Goal: Transaction & Acquisition: Purchase product/service

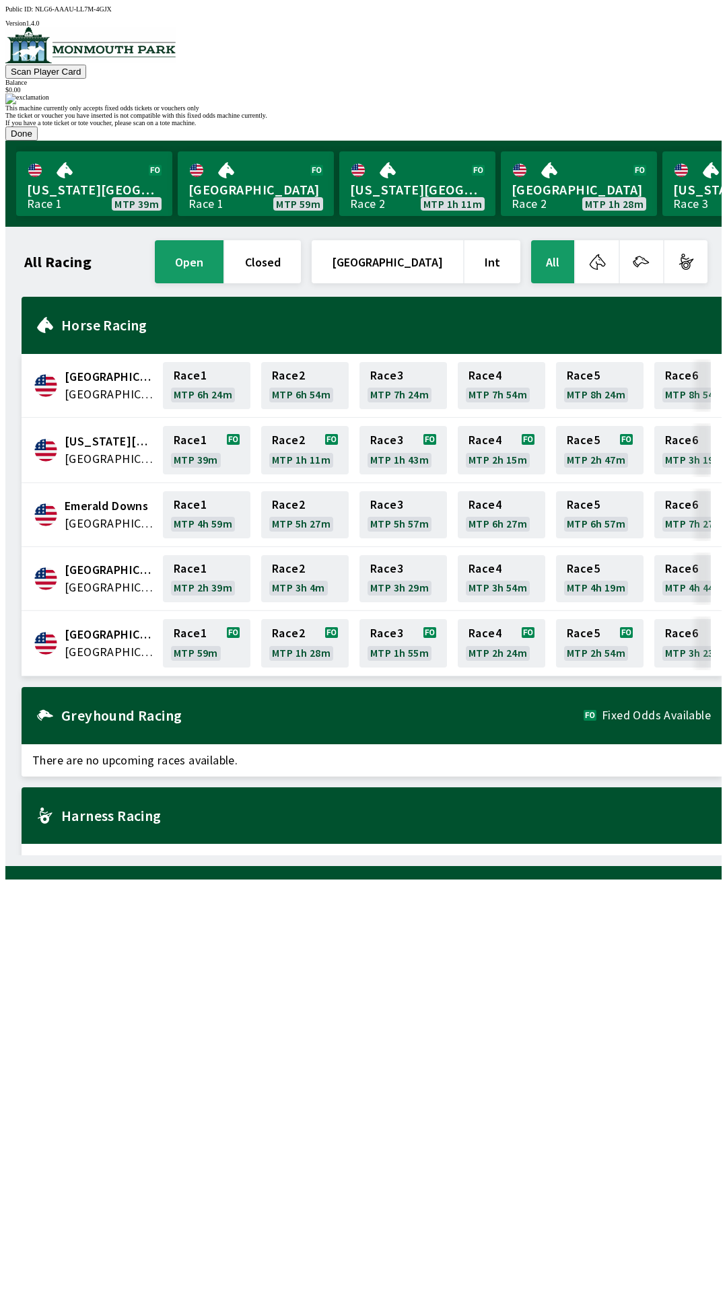
click at [38, 141] on button "Done" at bounding box center [21, 134] width 32 height 14
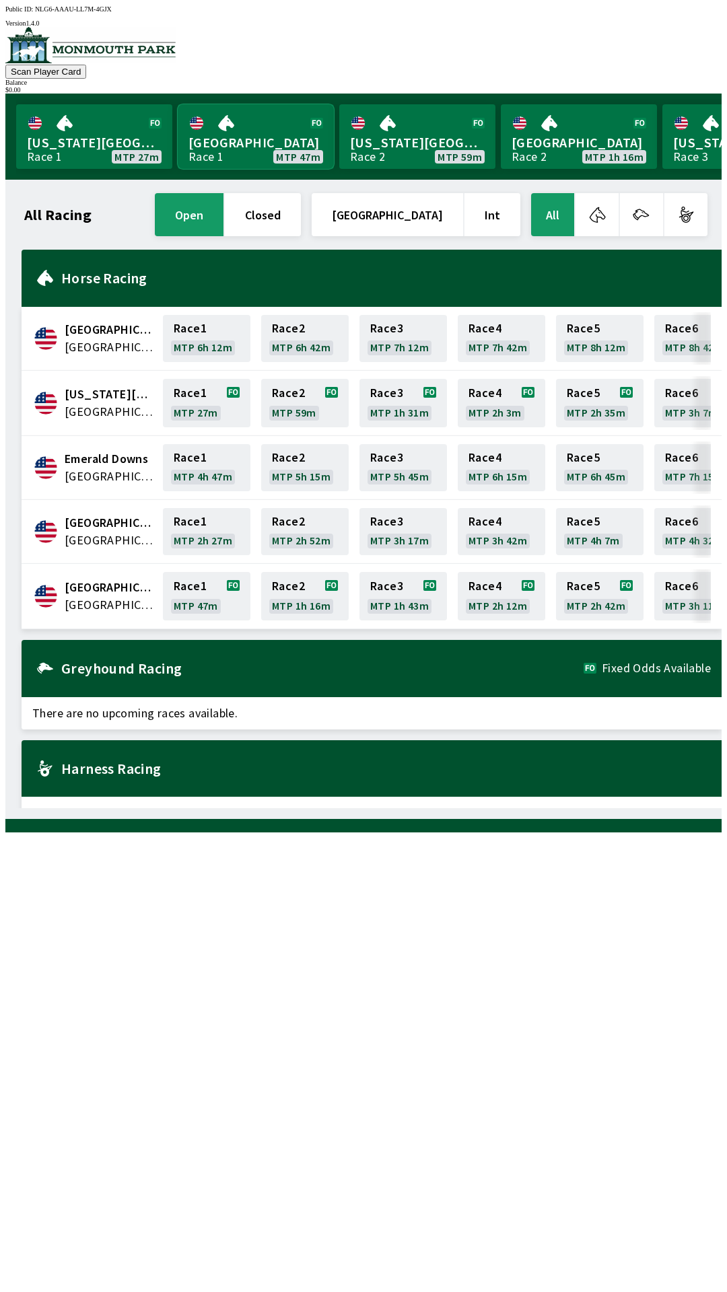
click at [249, 138] on link "[GEOGRAPHIC_DATA] Race 1 MTP 47m" at bounding box center [256, 136] width 156 height 65
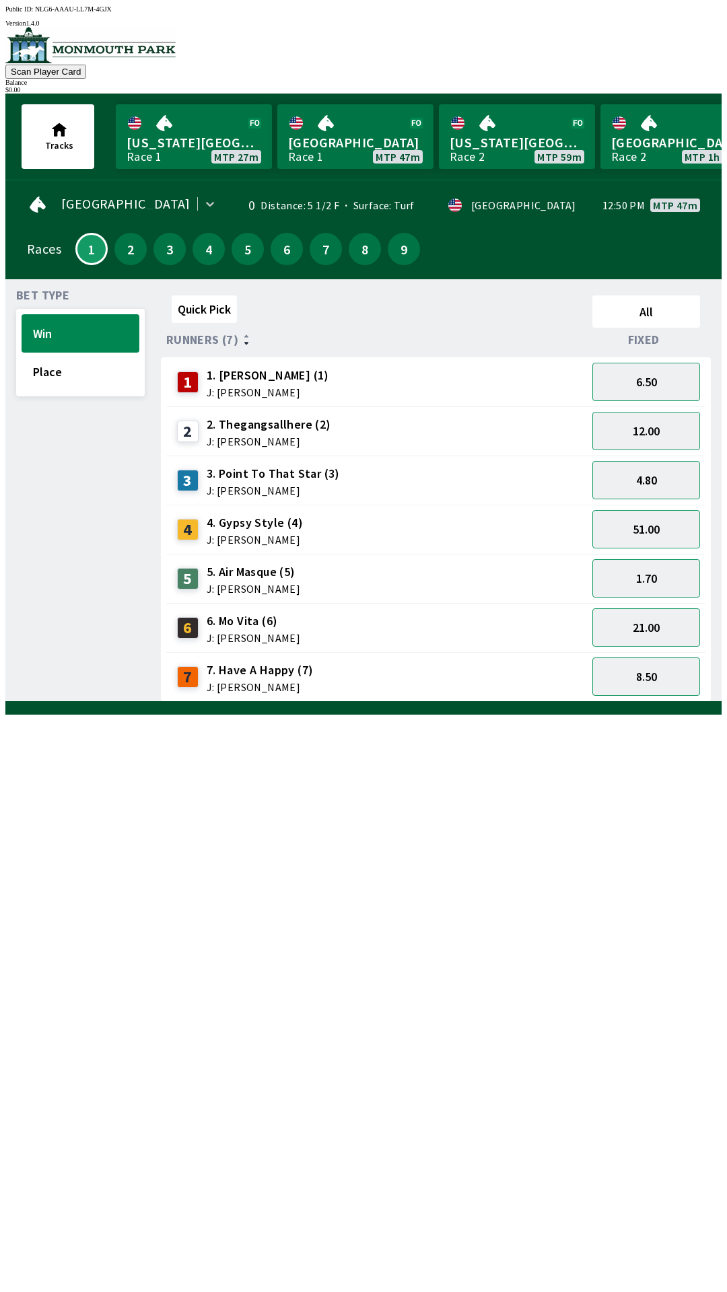
click at [250, 416] on span "2. Thegangsallhere (2)" at bounding box center [269, 424] width 125 height 17
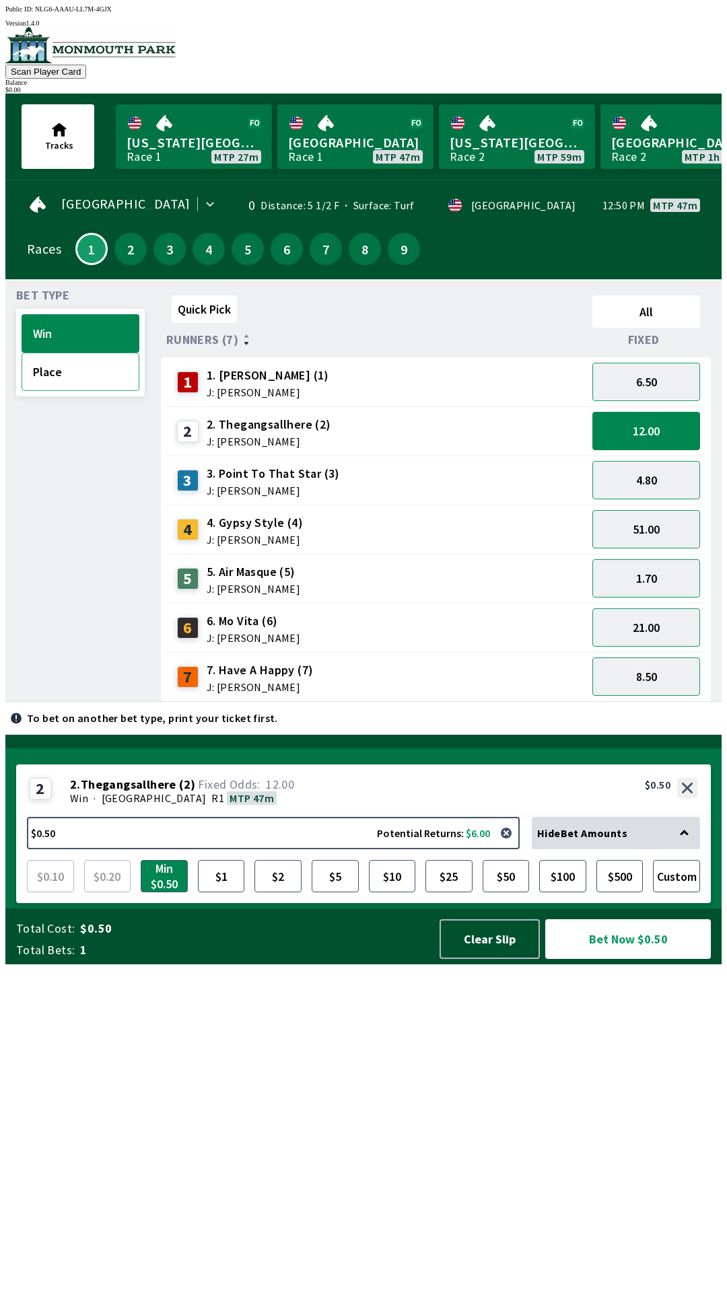
click at [50, 378] on button "Place" at bounding box center [81, 372] width 118 height 38
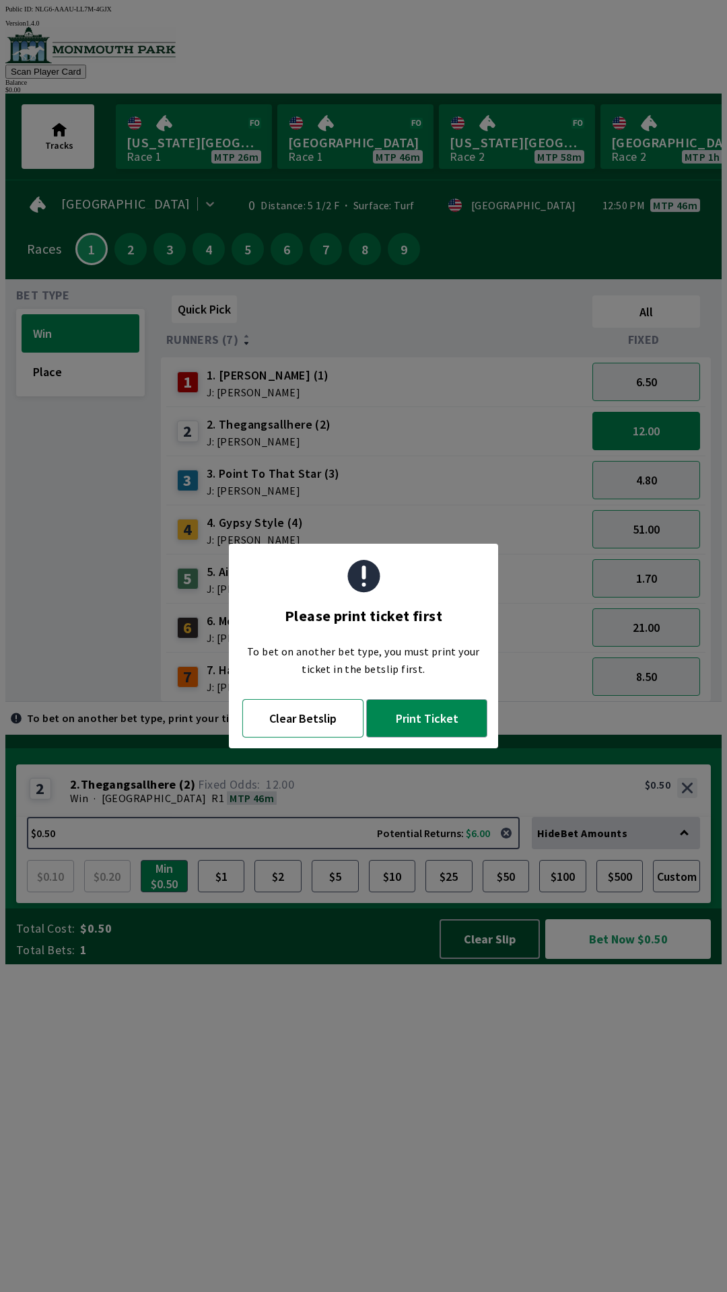
click at [299, 708] on button "Clear Betslip" at bounding box center [302, 718] width 121 height 38
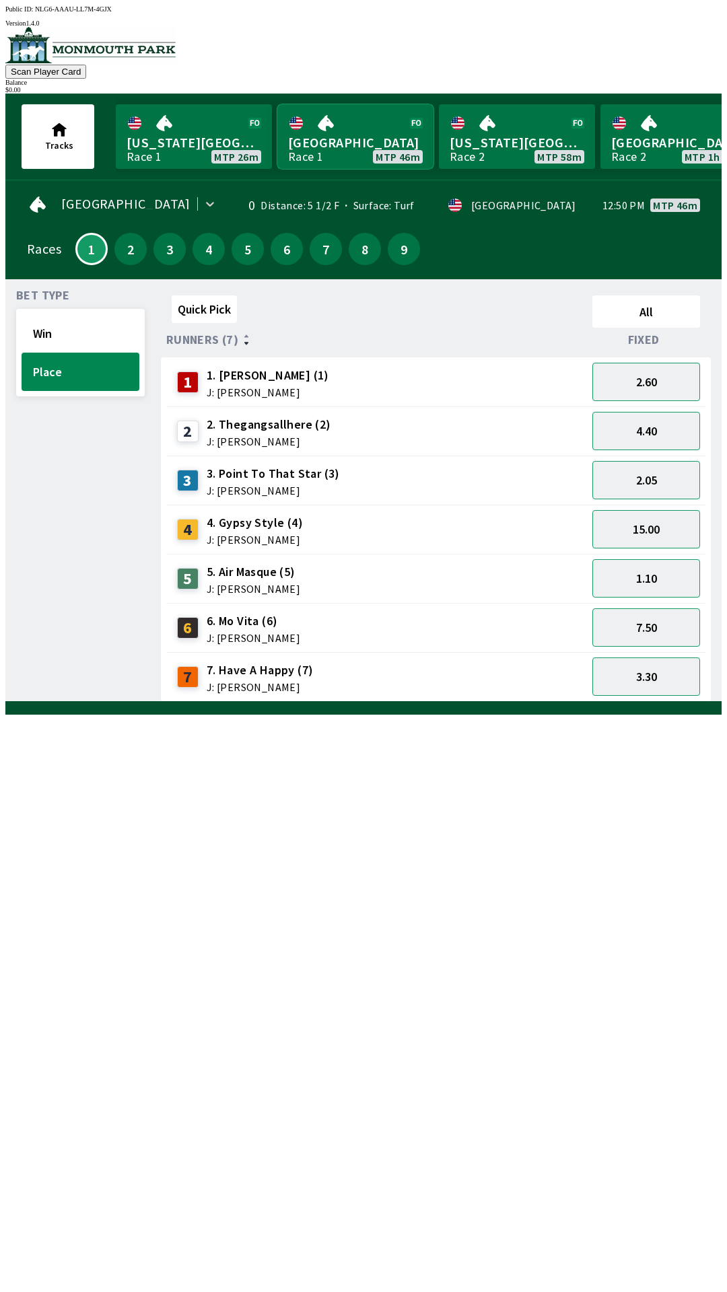
click at [343, 147] on link "[GEOGRAPHIC_DATA] Race 1 MTP 46m" at bounding box center [355, 136] width 156 height 65
click at [351, 143] on link "[GEOGRAPHIC_DATA] Race 1 MTP 46m" at bounding box center [355, 136] width 156 height 65
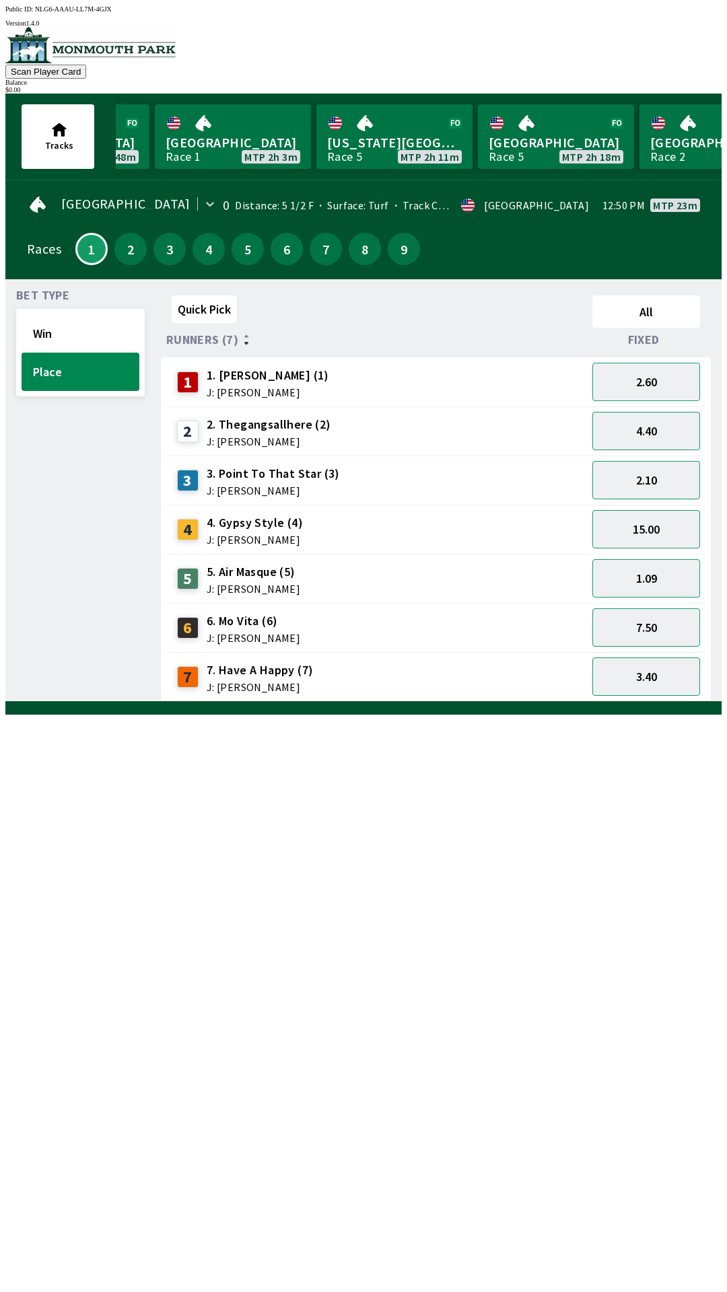
scroll to position [0, 1317]
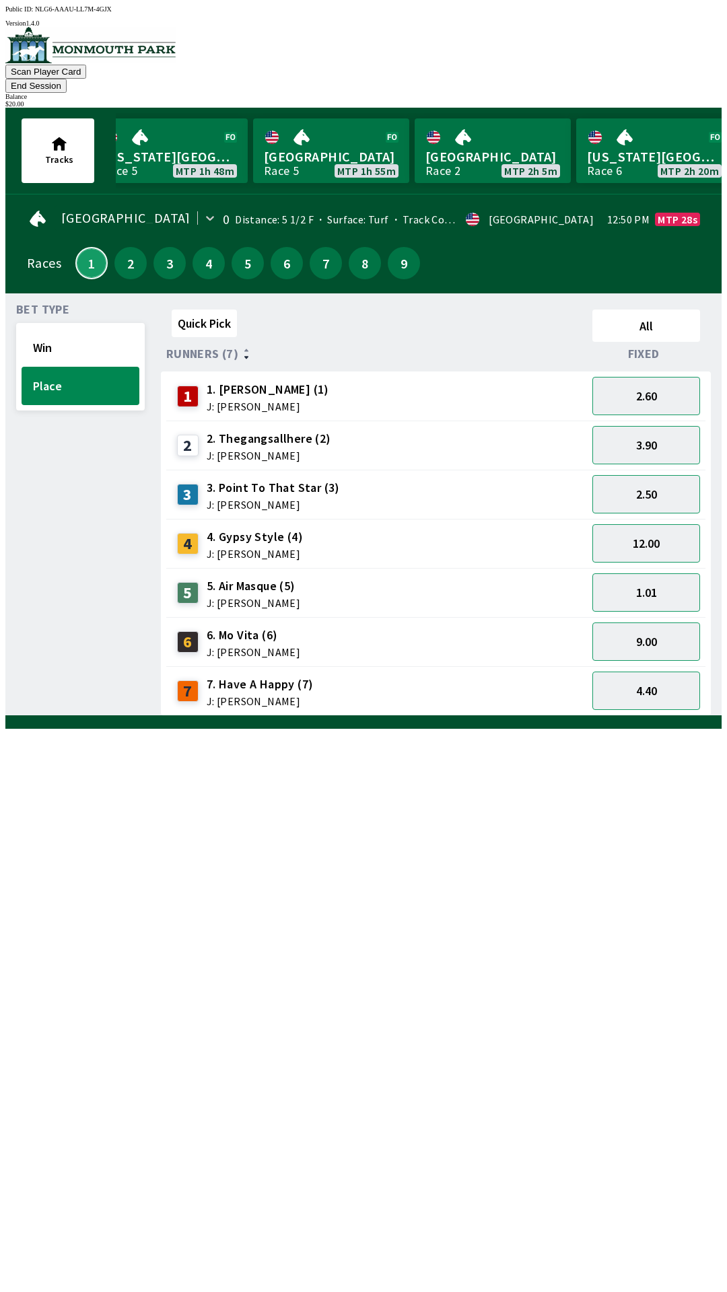
click at [86, 252] on button "1" at bounding box center [91, 263] width 32 height 32
click at [54, 329] on button "Win" at bounding box center [81, 347] width 118 height 38
click at [638, 573] on button "1.45" at bounding box center [646, 592] width 108 height 38
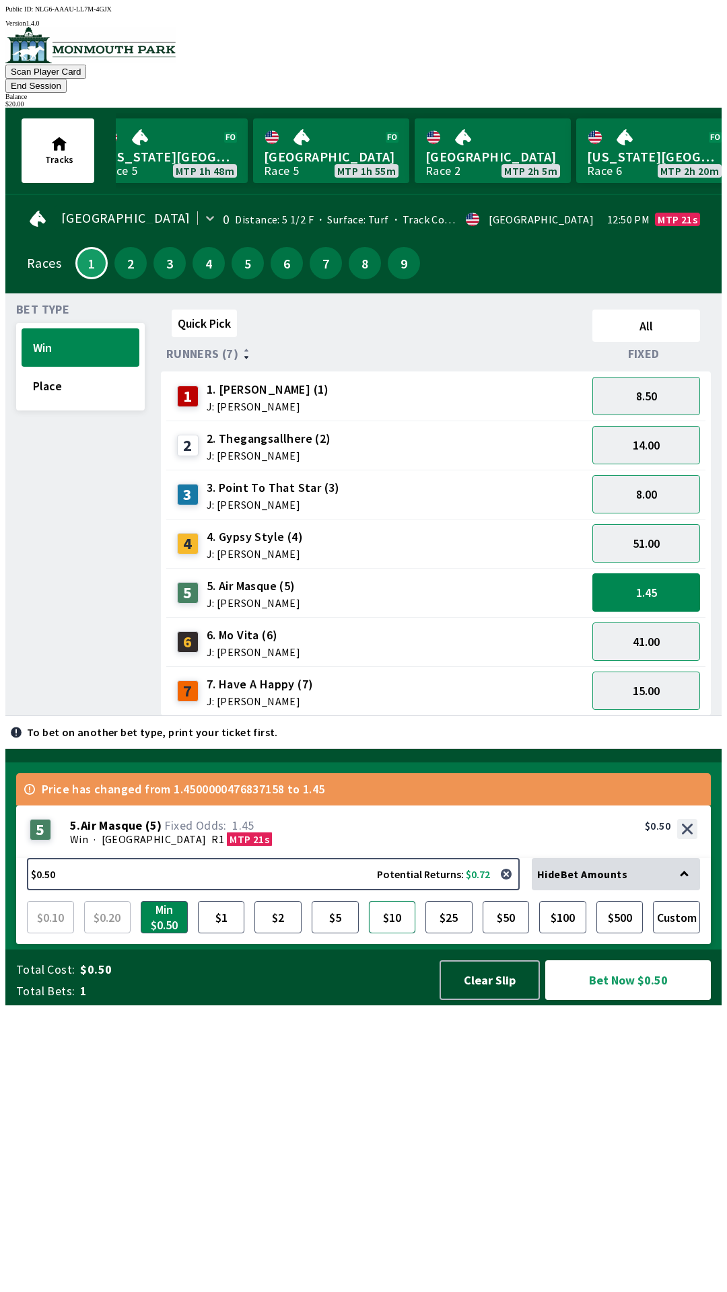
click at [400, 934] on button "$10" at bounding box center [392, 917] width 47 height 32
click at [606, 1000] on button "Bet Now $10.00" at bounding box center [628, 980] width 166 height 40
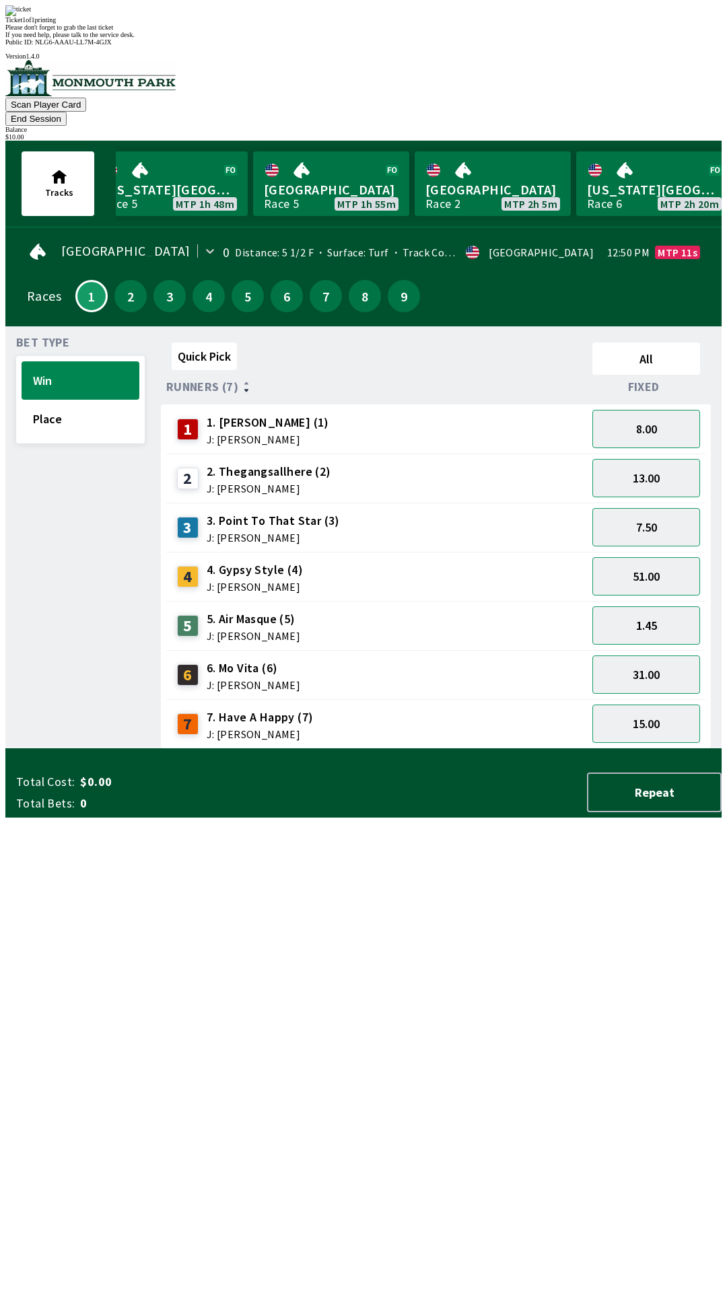
click at [506, 749] on div "Quick Pick All Runners (7) Fixed 1 1. [PERSON_NAME] (1) J: [PERSON_NAME] 8.00 2…" at bounding box center [441, 543] width 561 height 412
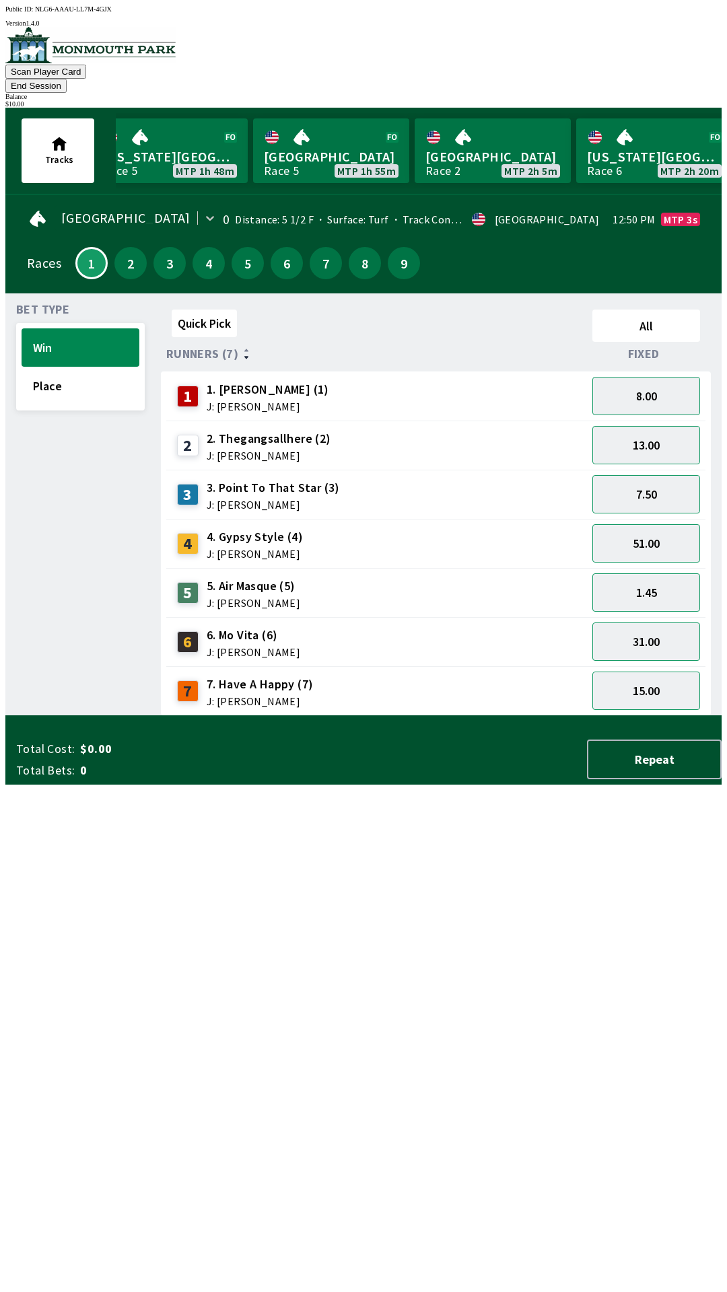
click at [49, 304] on span "Bet Type" at bounding box center [42, 309] width 53 height 11
click at [36, 304] on span "Bet Type" at bounding box center [42, 309] width 53 height 11
click at [634, 680] on button "15.00" at bounding box center [646, 691] width 108 height 38
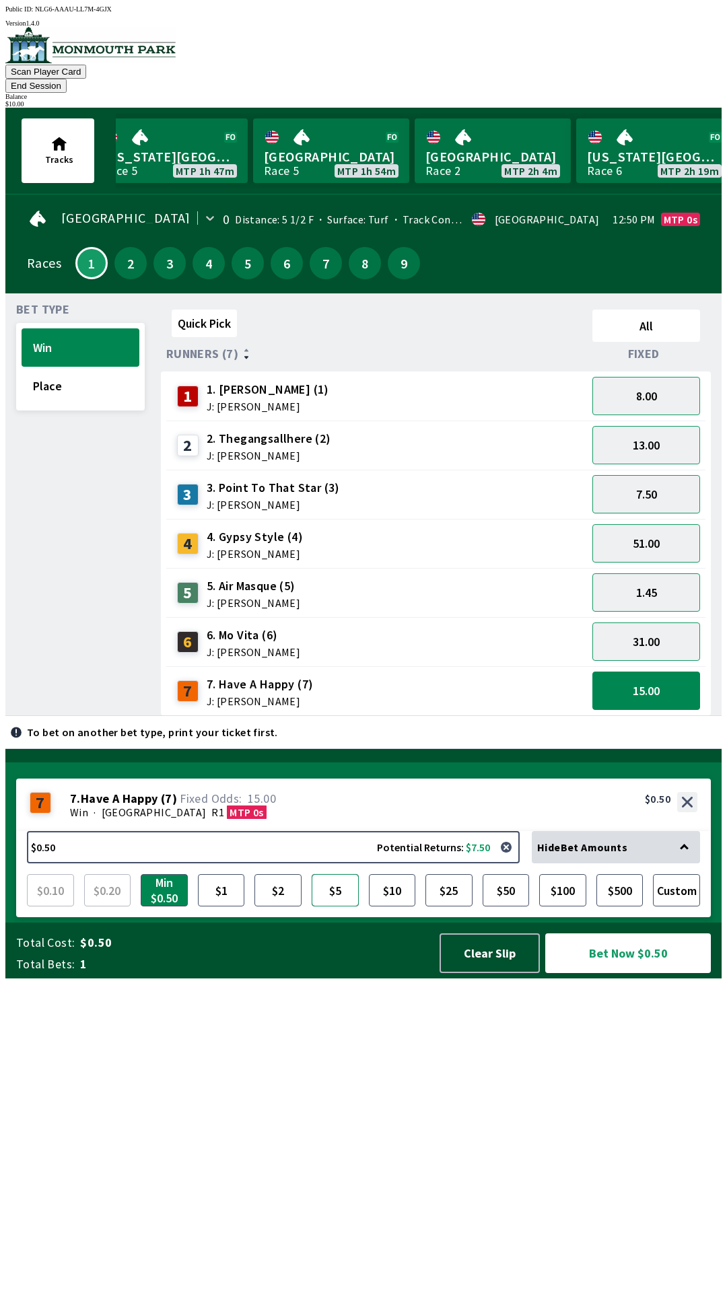
click at [339, 907] on button "$5" at bounding box center [335, 890] width 47 height 32
click at [612, 973] on button "Bet Now $5.00" at bounding box center [628, 954] width 166 height 40
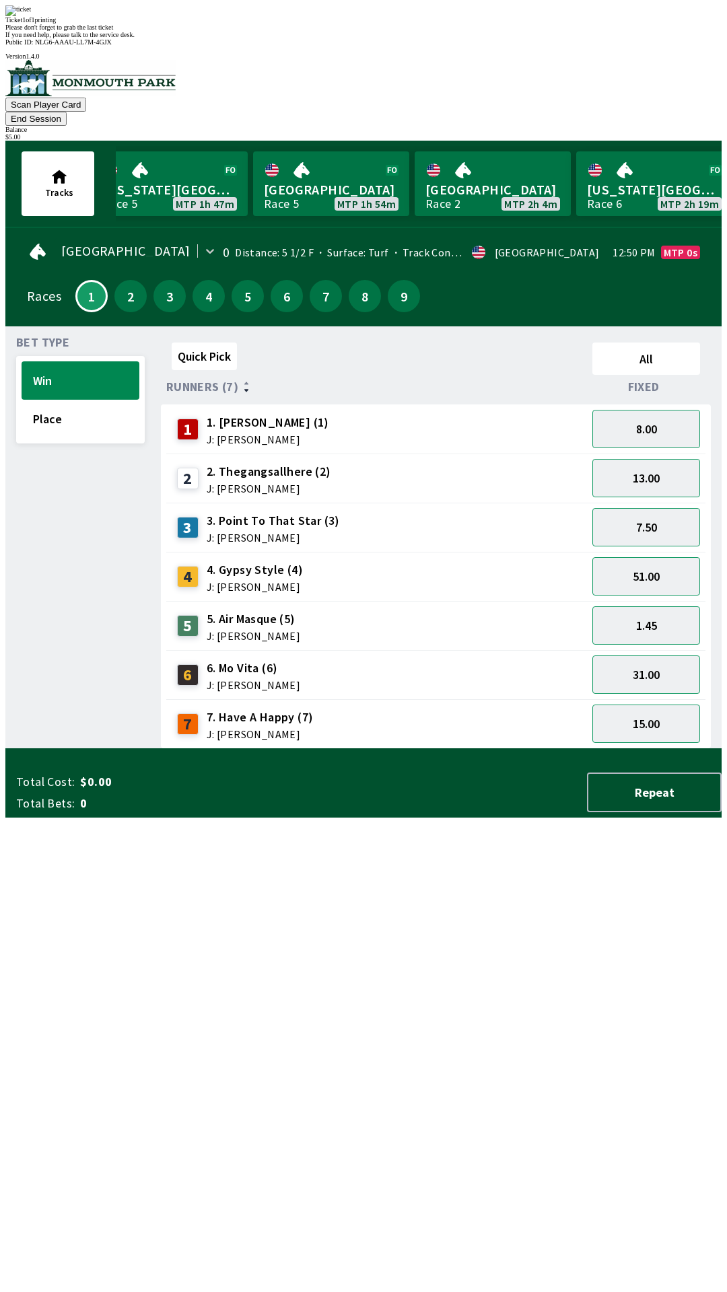
click at [496, 454] on div "2 2. Thegangsallhere (2) J: [PERSON_NAME]" at bounding box center [376, 478] width 421 height 49
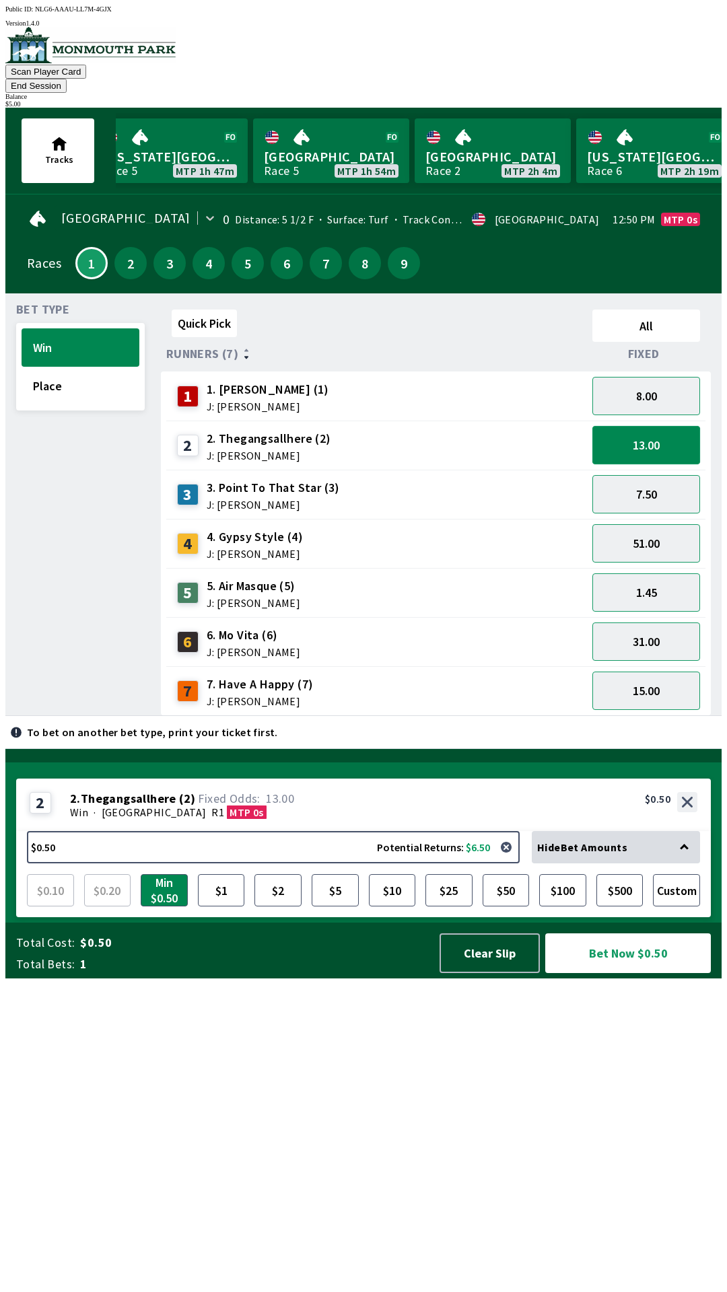
click at [658, 430] on button "13.00" at bounding box center [646, 445] width 108 height 38
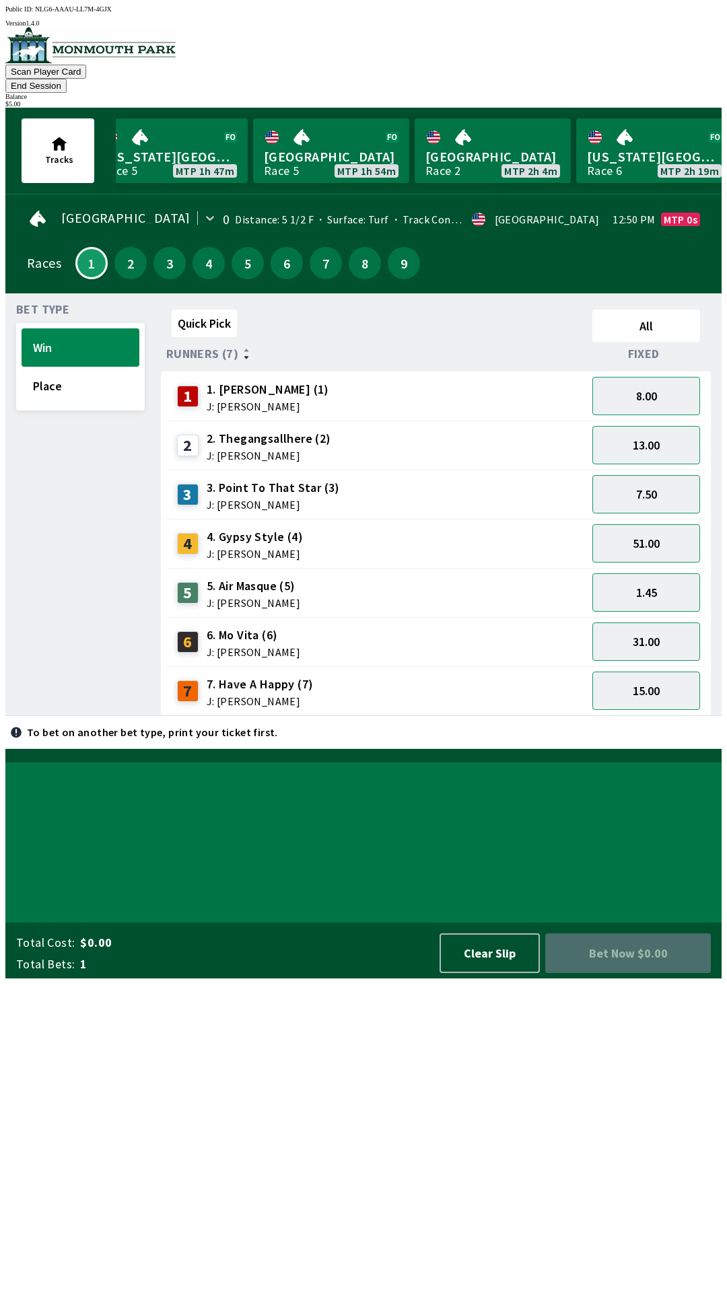
click at [67, 79] on button "End Session" at bounding box center [35, 86] width 61 height 14
click at [662, 100] on div "$ 5.00" at bounding box center [363, 103] width 716 height 7
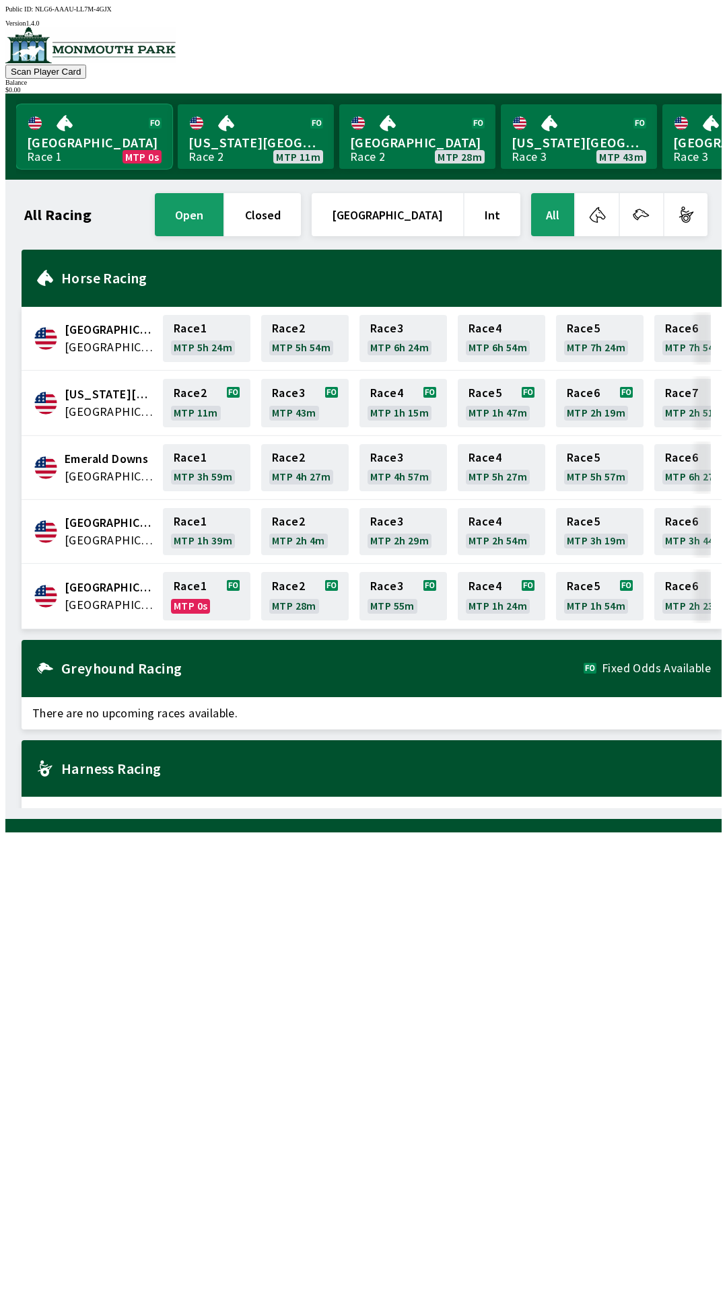
click at [96, 126] on link "Monmouth Park Race 1 MTP 0s" at bounding box center [94, 136] width 156 height 65
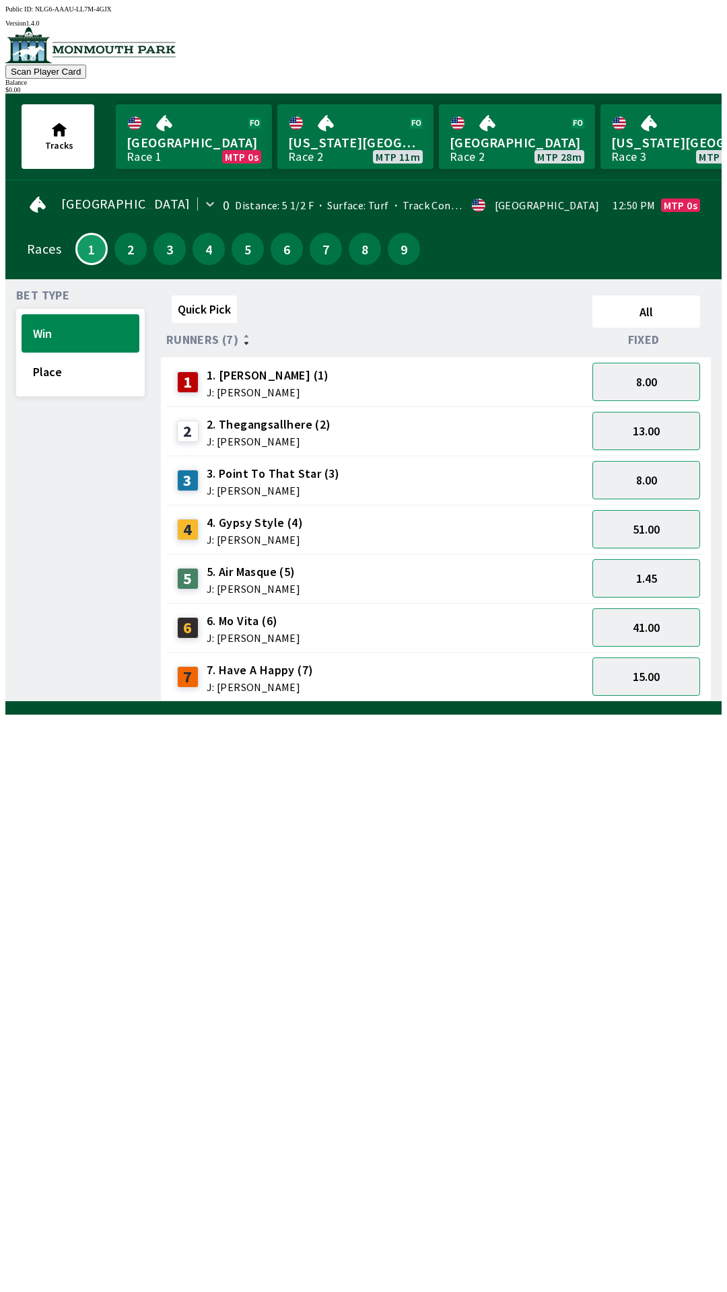
click at [86, 65] on button "Scan Player Card" at bounding box center [45, 72] width 81 height 14
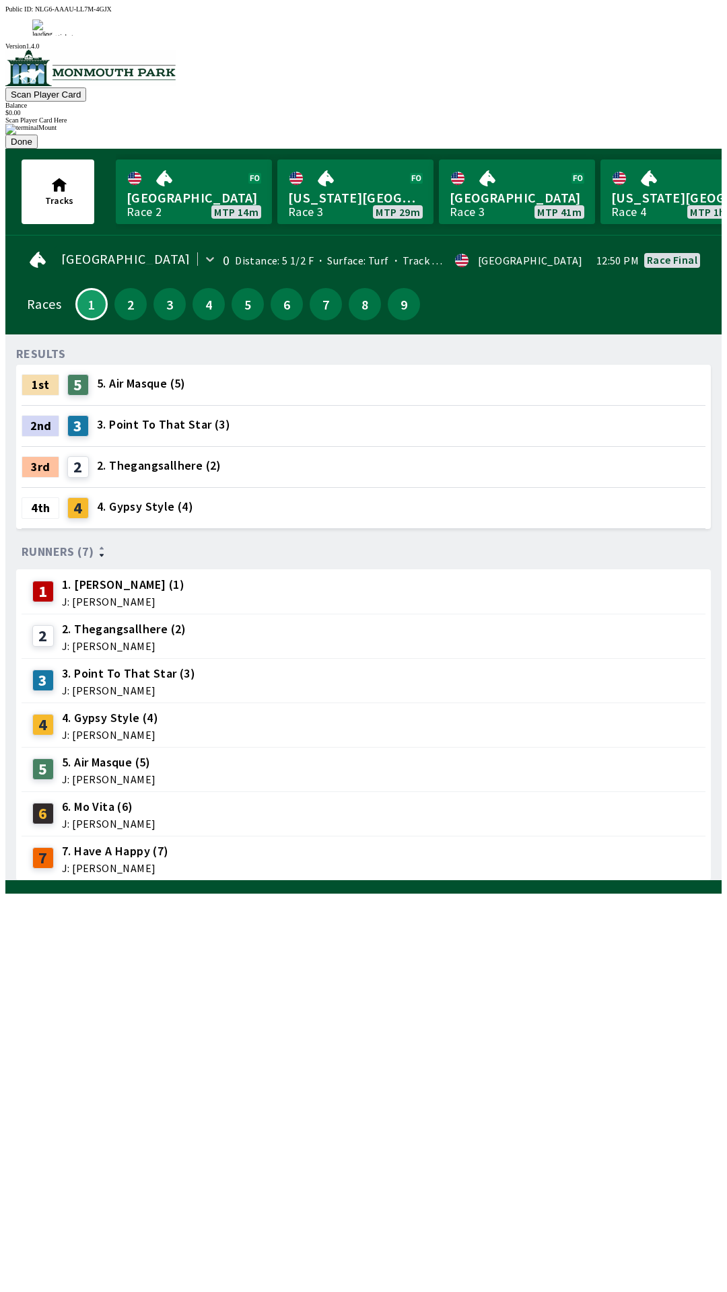
click at [429, 881] on div "RESULTS 1st 5 5. Air Masque (5) 2nd 3 3. Point To That Star (3) 3rd 2 2. Thegan…" at bounding box center [368, 613] width 705 height 536
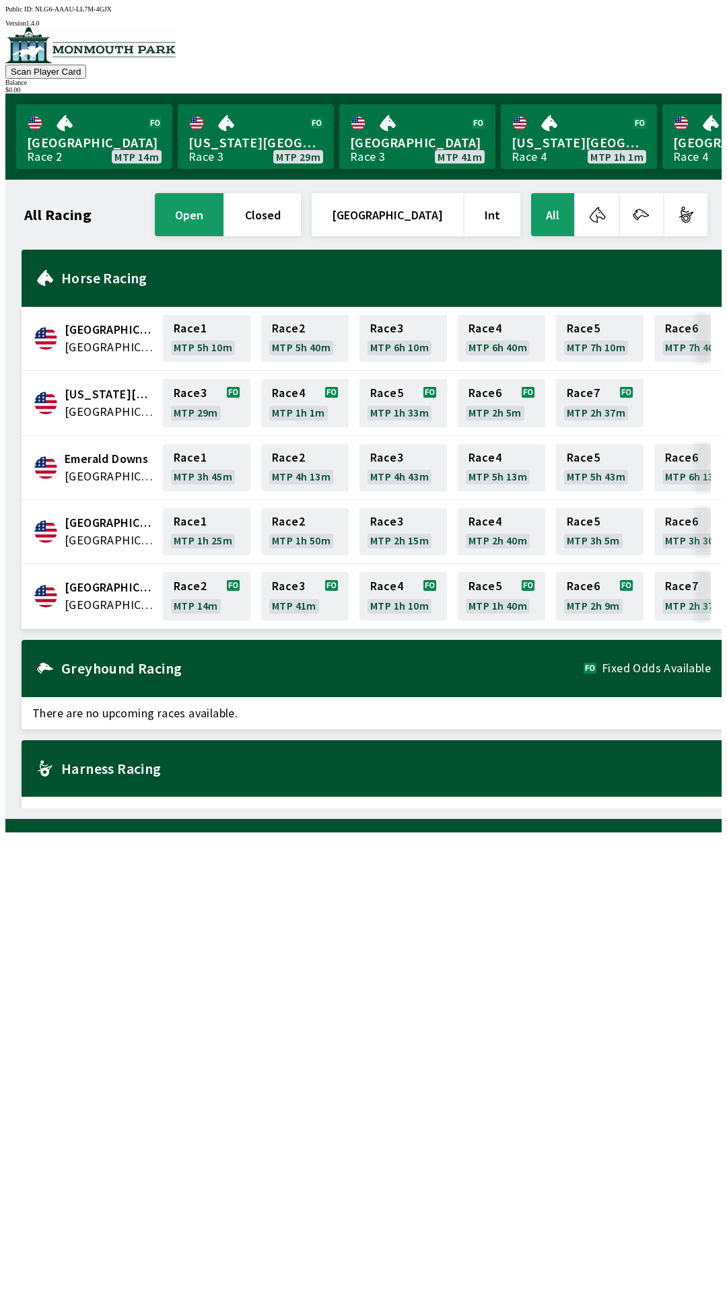
click at [112, 280] on div "Horse Racing" at bounding box center [372, 278] width 700 height 57
click at [599, 209] on button "button" at bounding box center [596, 214] width 43 height 43
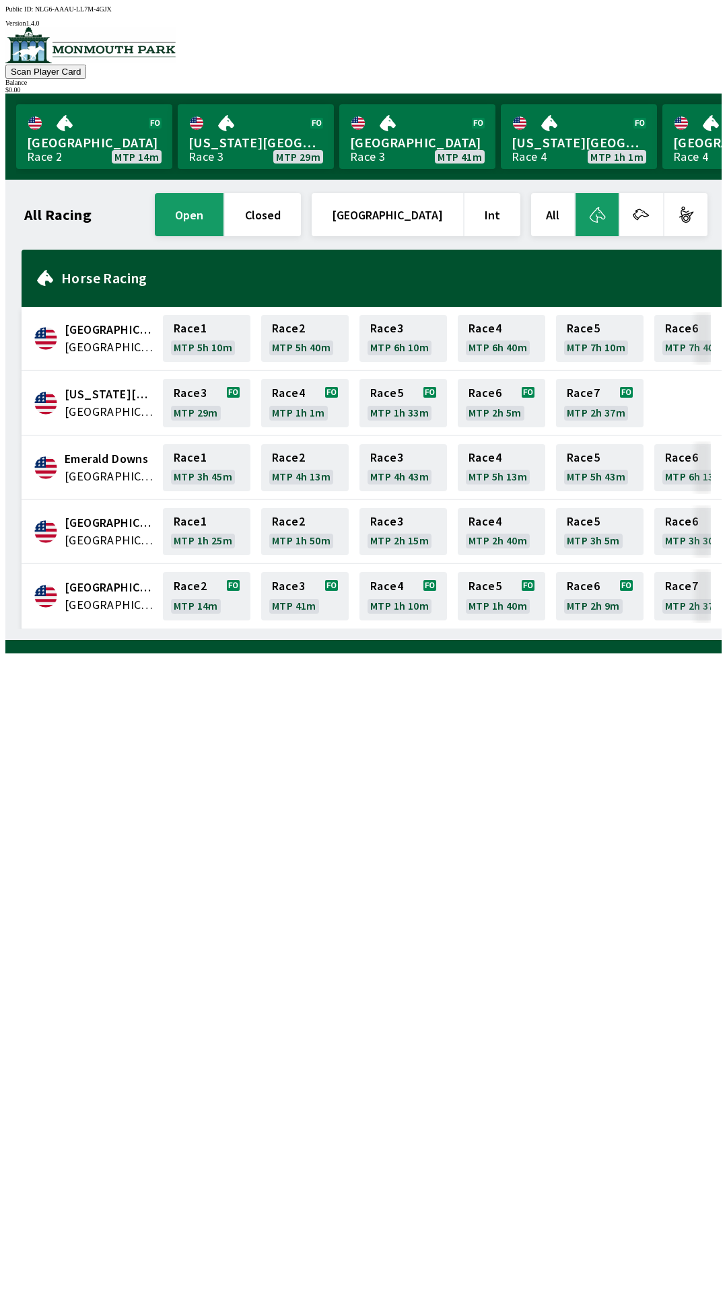
click at [167, 629] on div "All Racing open closed [GEOGRAPHIC_DATA] Int All [GEOGRAPHIC_DATA] [GEOGRAPHIC_…" at bounding box center [368, 409] width 705 height 439
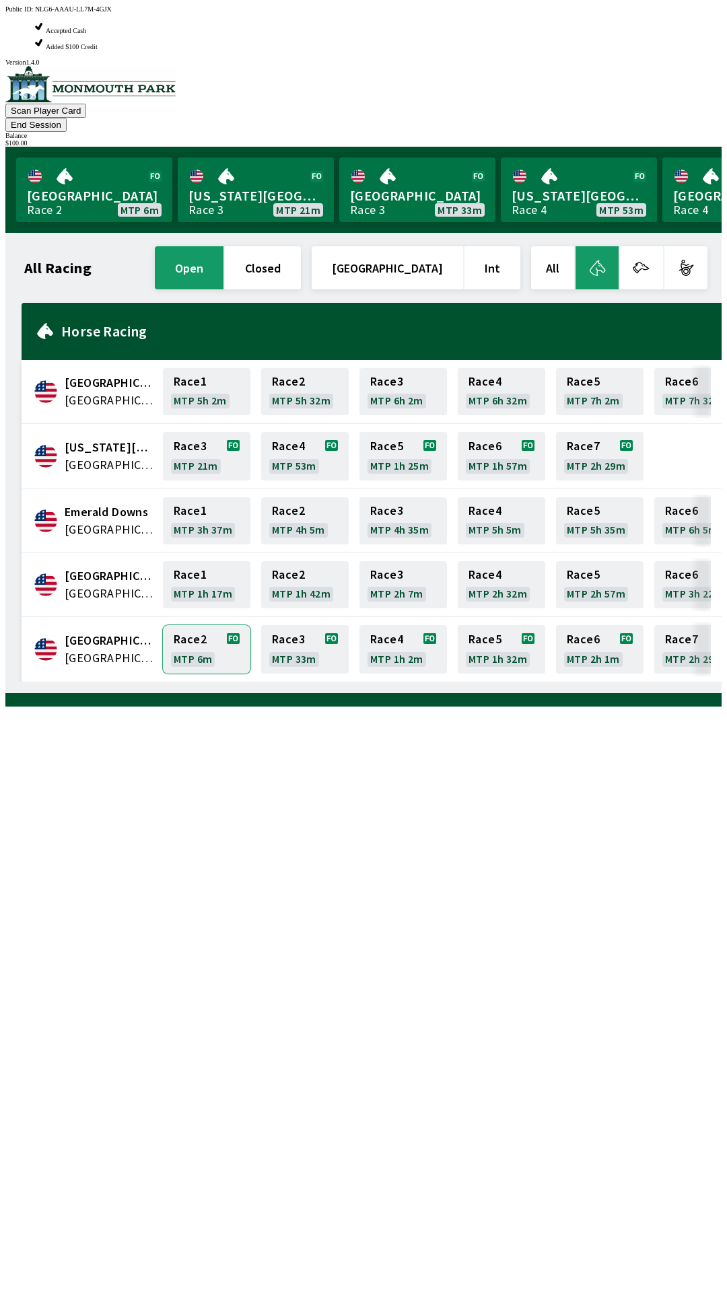
click at [195, 625] on link "Race 2 MTP 6m" at bounding box center [206, 649] width 87 height 48
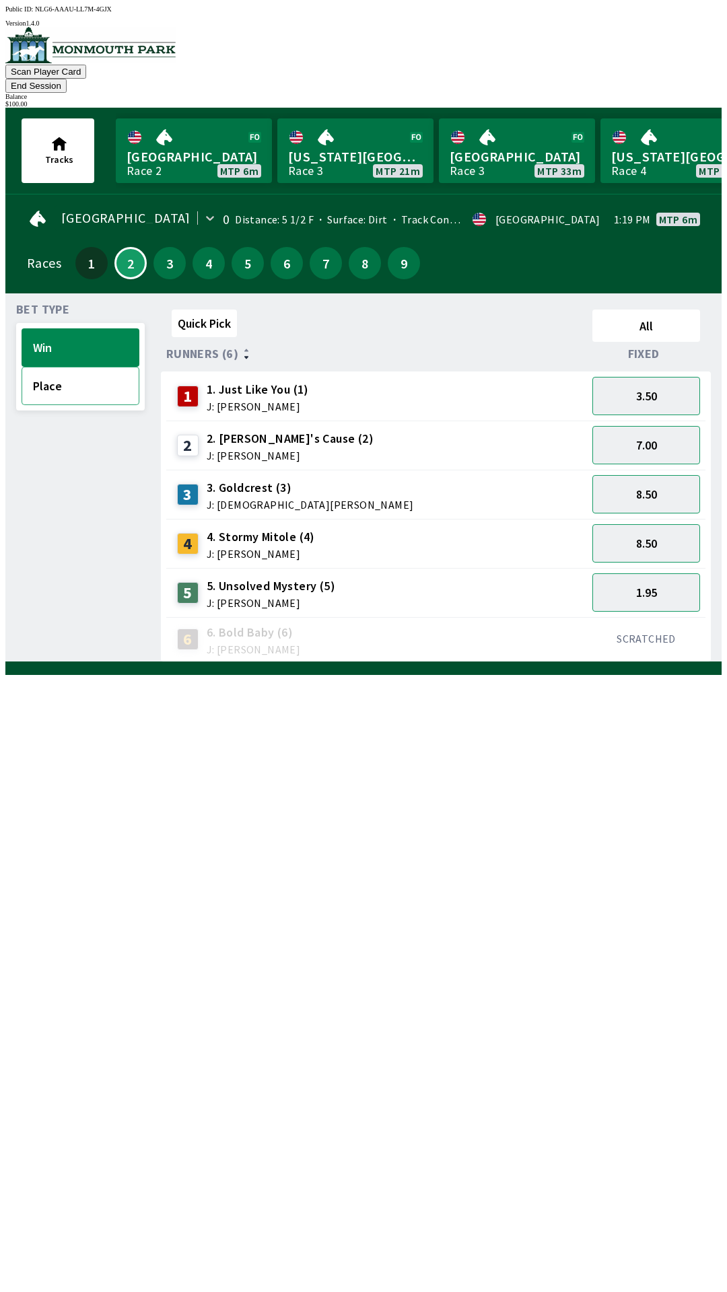
click at [75, 371] on button "Place" at bounding box center [81, 386] width 118 height 38
click at [85, 331] on button "Win" at bounding box center [81, 347] width 118 height 38
click at [668, 377] on button "3.50" at bounding box center [646, 396] width 108 height 38
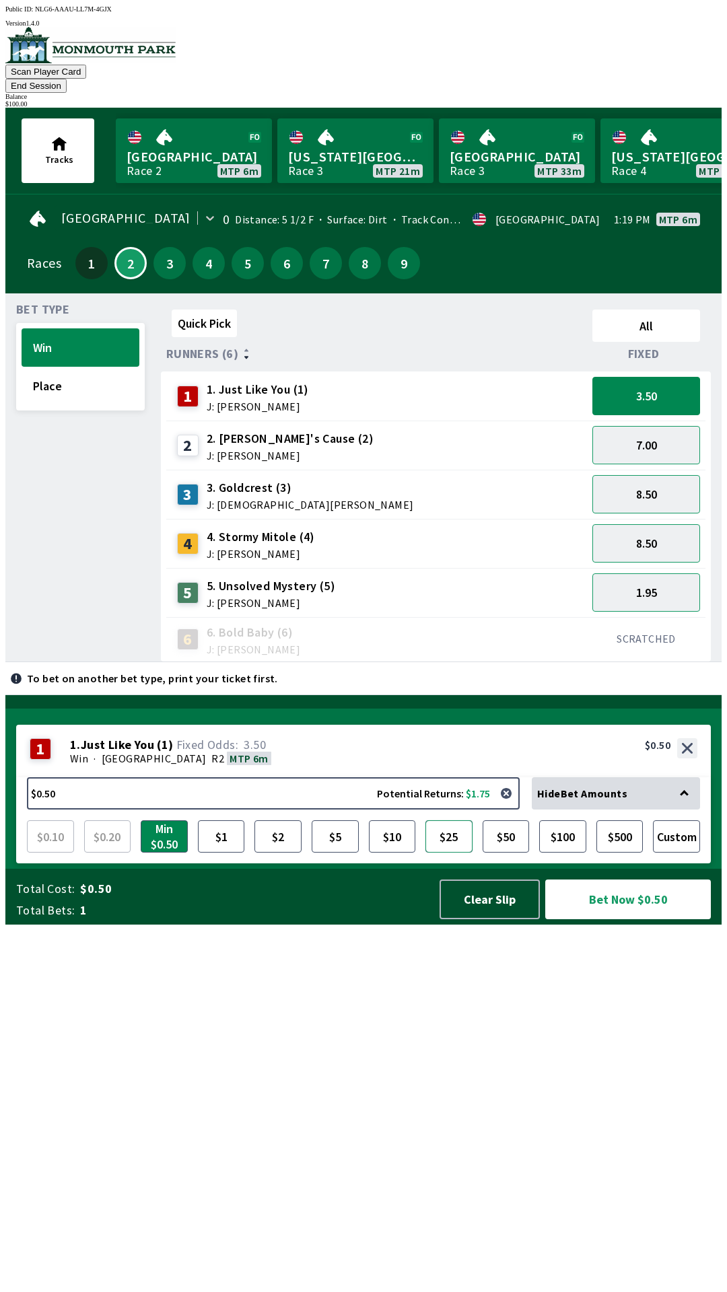
click at [450, 853] on button "$25" at bounding box center [448, 836] width 47 height 32
click at [622, 920] on button "Bet Now $25.00" at bounding box center [628, 900] width 168 height 40
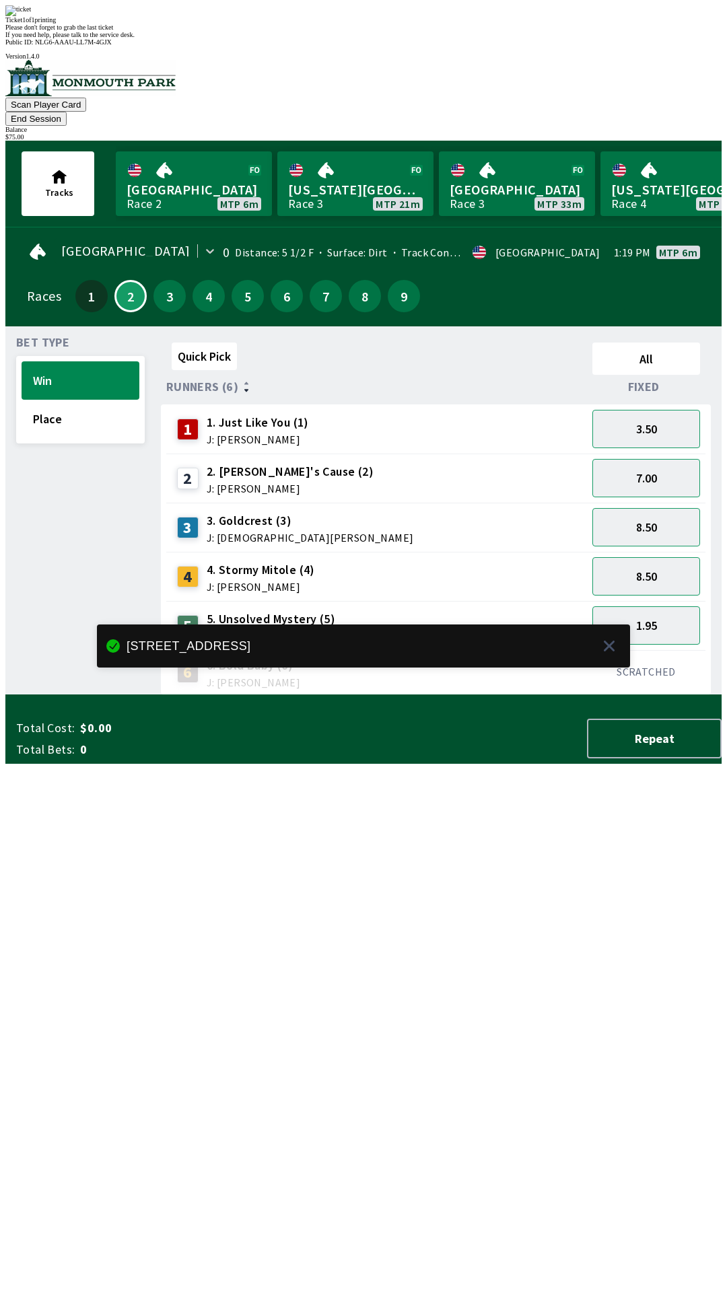
click at [528, 695] on div "Quick Pick All Runners (6) Fixed 1 1. Just Like You (1) J: [PERSON_NAME] 3.50 2…" at bounding box center [441, 516] width 561 height 358
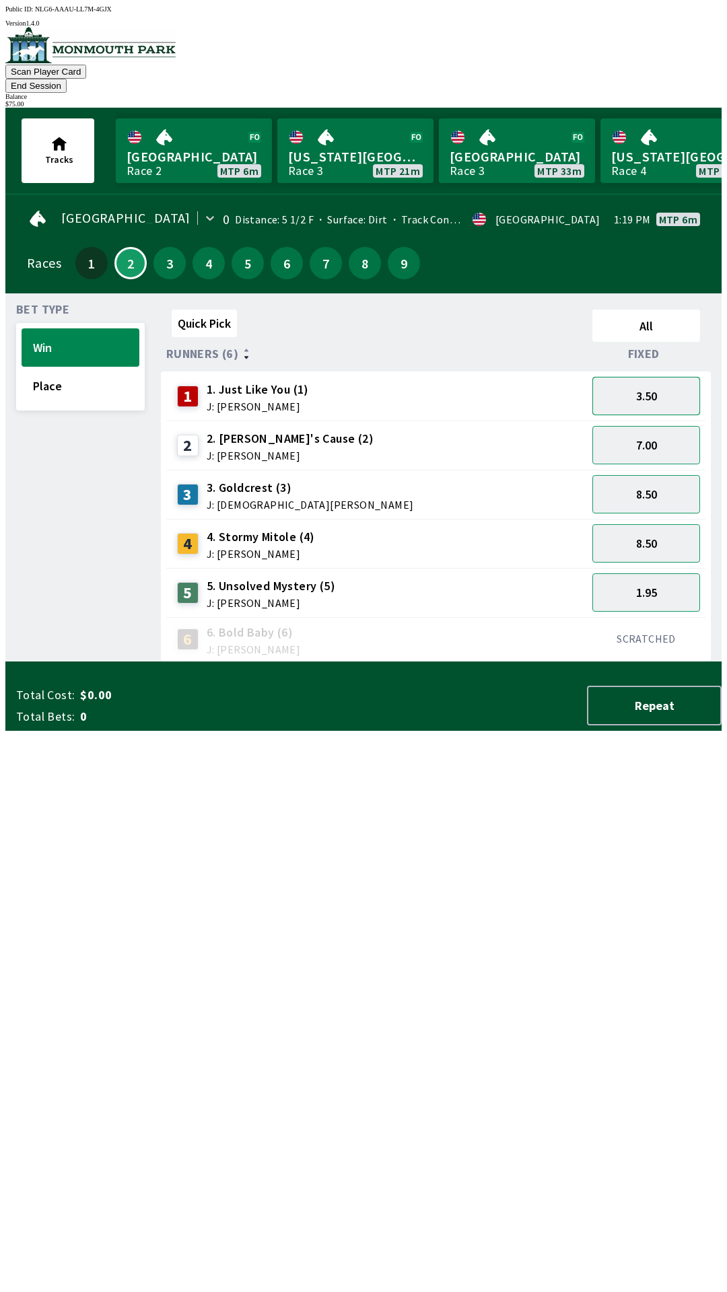
click at [664, 382] on button "3.50" at bounding box center [646, 396] width 108 height 38
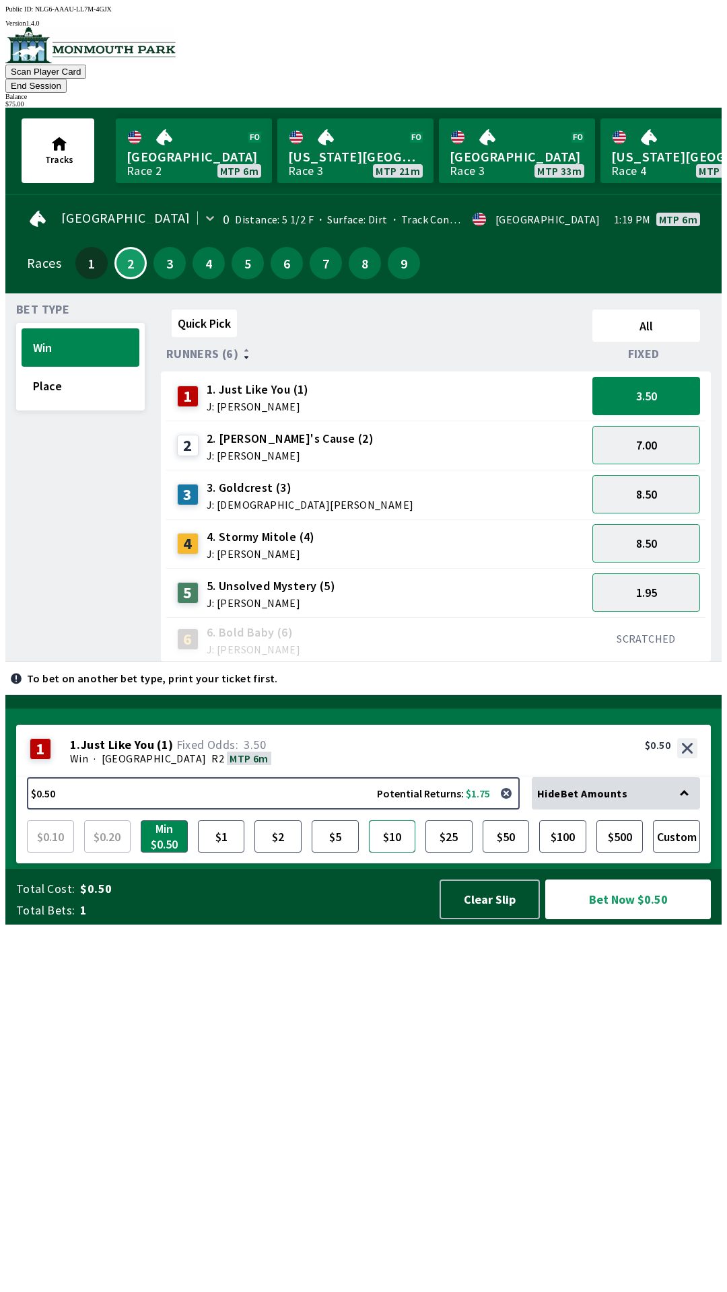
click at [400, 853] on button "$10" at bounding box center [392, 836] width 47 height 32
click at [640, 920] on button "Bet Now $10.00" at bounding box center [628, 900] width 168 height 40
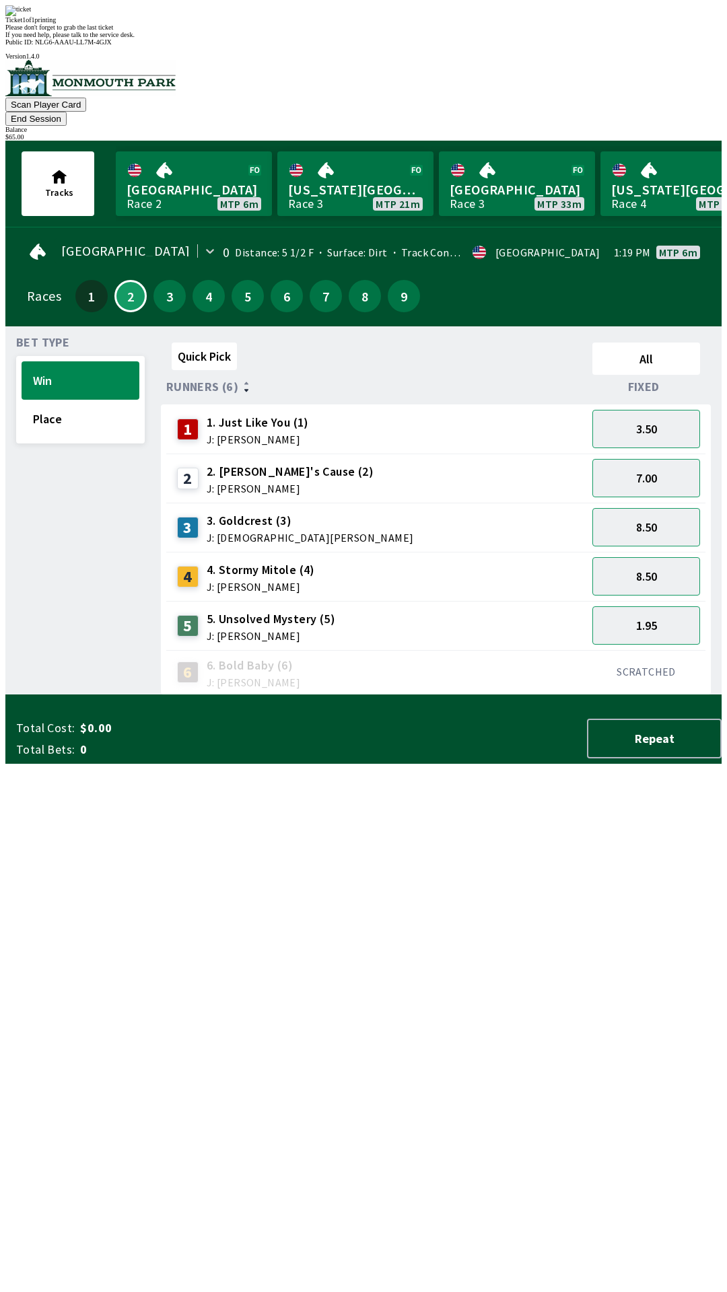
click at [448, 695] on div "Quick Pick All Runners (6) Fixed 1 1. Just Like You (1) J: [PERSON_NAME] 3.50 2…" at bounding box center [441, 516] width 561 height 358
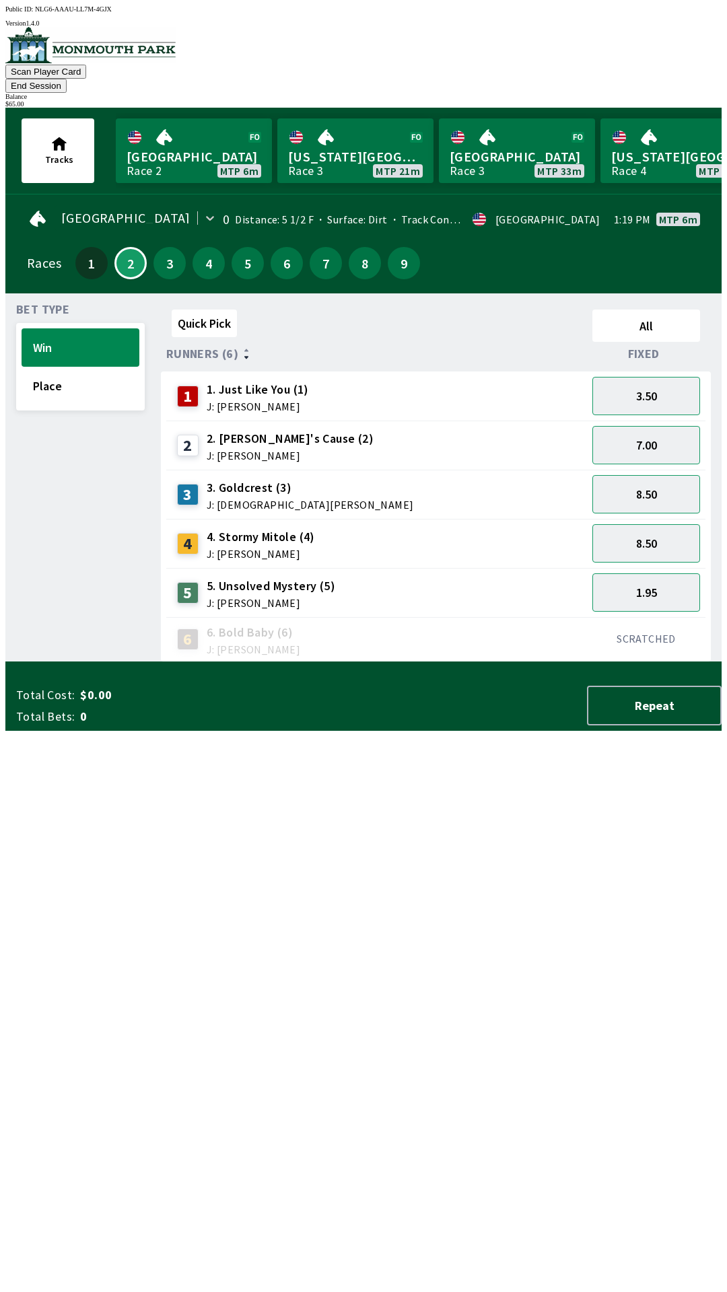
click at [67, 79] on button "End Session" at bounding box center [35, 86] width 61 height 14
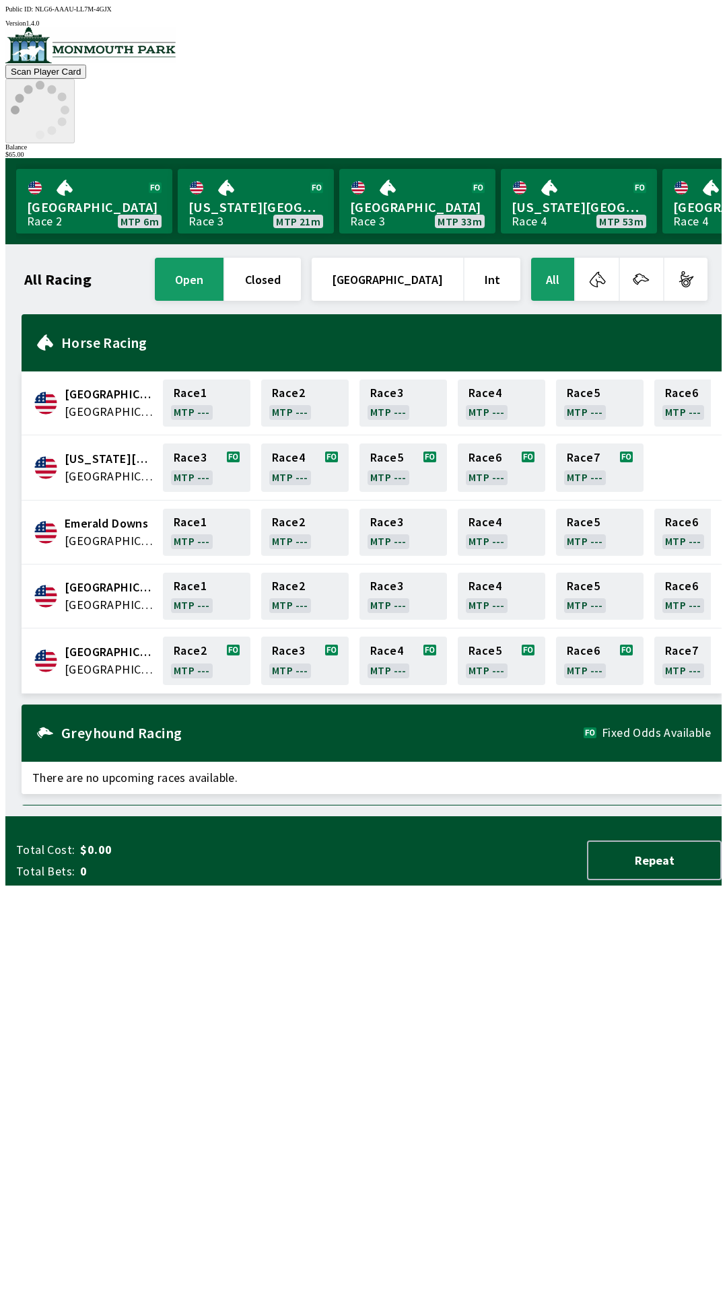
click at [69, 81] on icon at bounding box center [40, 110] width 59 height 59
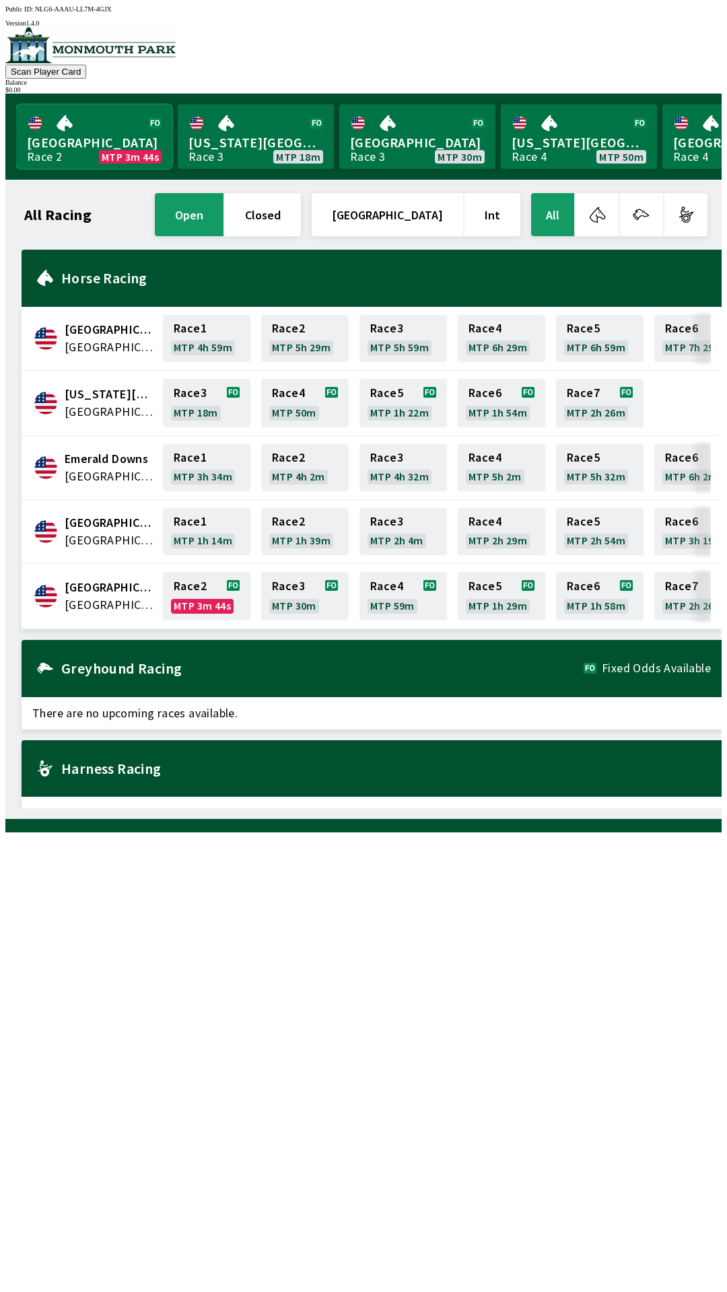
click at [102, 143] on link "Monmouth Park Race 2 MTP 3m 44s" at bounding box center [94, 136] width 156 height 65
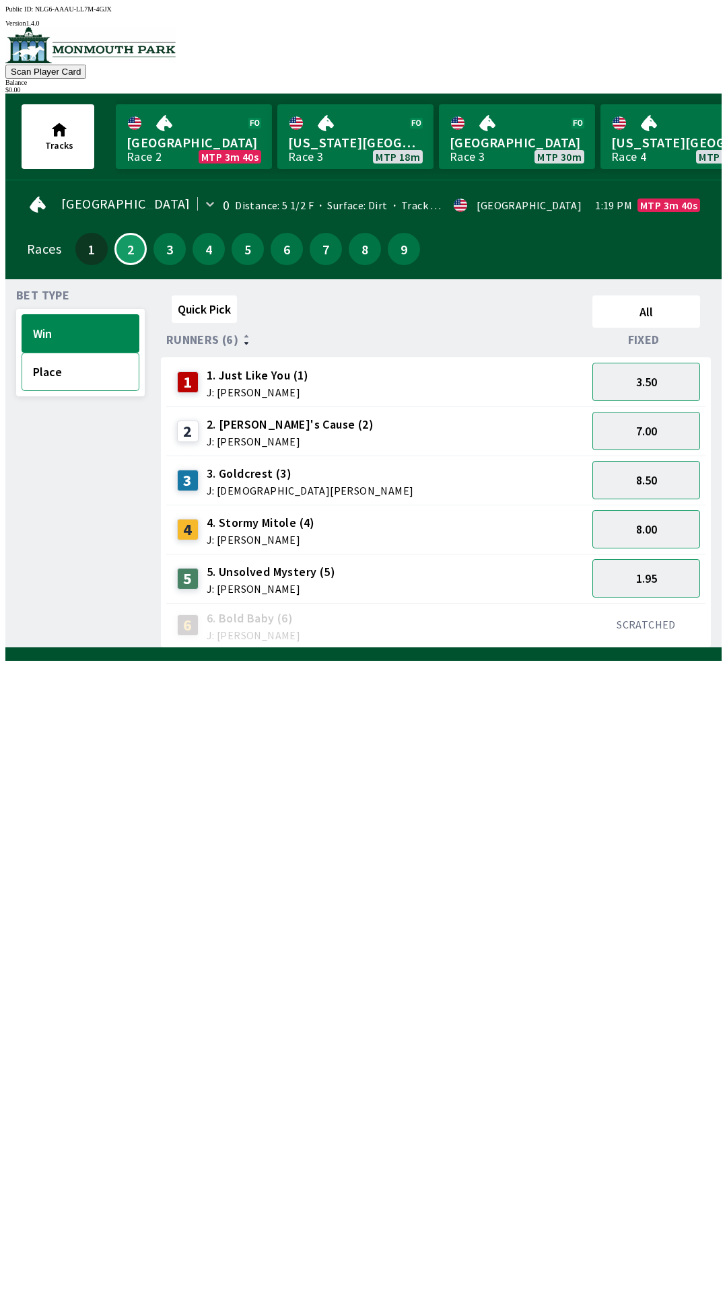
click at [52, 382] on button "Place" at bounding box center [81, 372] width 118 height 38
click at [32, 321] on button "Win" at bounding box center [81, 333] width 118 height 38
